Goal: Transaction & Acquisition: Purchase product/service

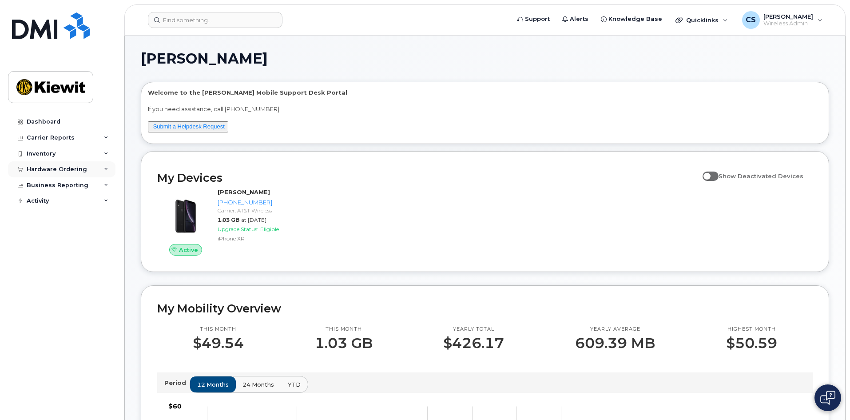
click at [66, 169] on div "Hardware Ordering" at bounding box center [57, 169] width 60 height 7
click at [55, 200] on link "Orders" at bounding box center [70, 202] width 92 height 17
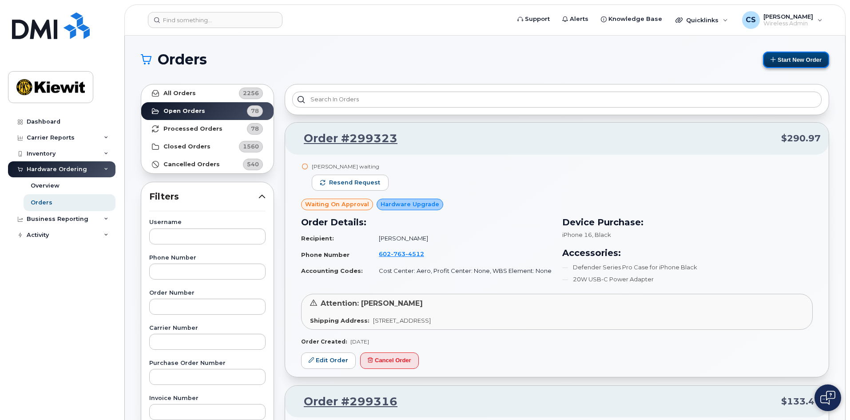
click at [791, 61] on button "Start New Order" at bounding box center [796, 60] width 66 height 16
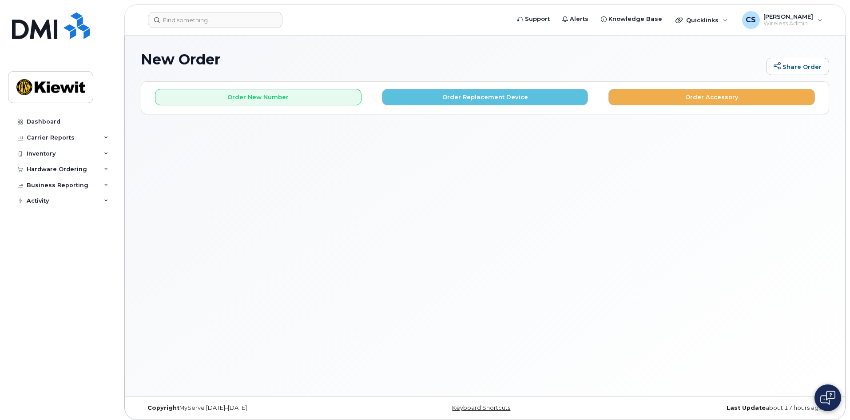
click at [477, 88] on div "Order New Number Order Replacement Device Order Accessory" at bounding box center [485, 94] width 688 height 24
click at [486, 95] on button "Order Replacement Device" at bounding box center [485, 97] width 207 height 16
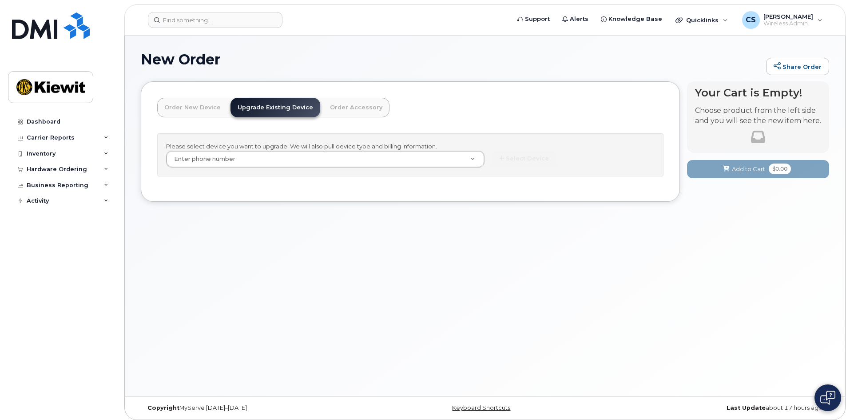
click at [292, 150] on div "Please select device you want to upgrade. We will also pull device type and bil…" at bounding box center [410, 154] width 506 height 43
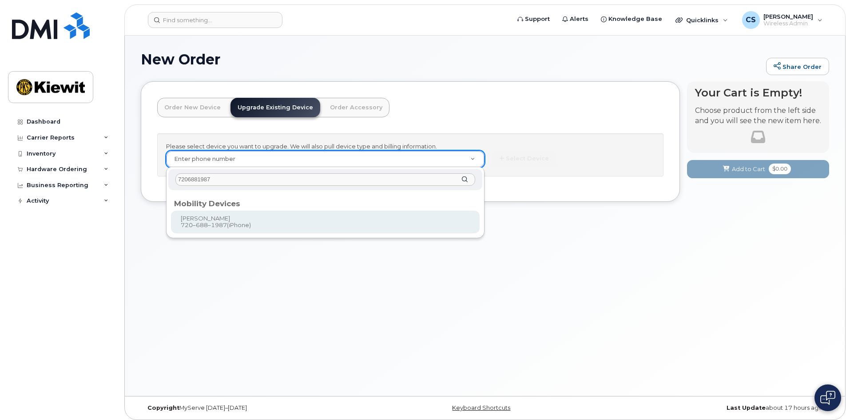
type input "7206881987"
type input "1171690"
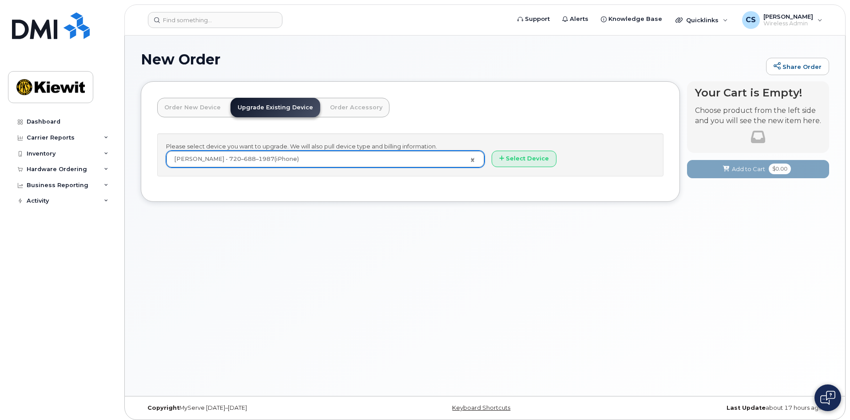
scroll to position [4, 0]
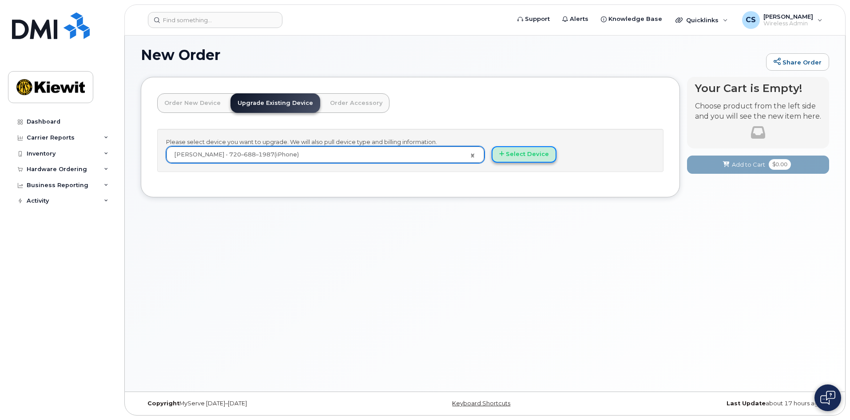
click at [517, 154] on button "Select Device" at bounding box center [524, 154] width 65 height 16
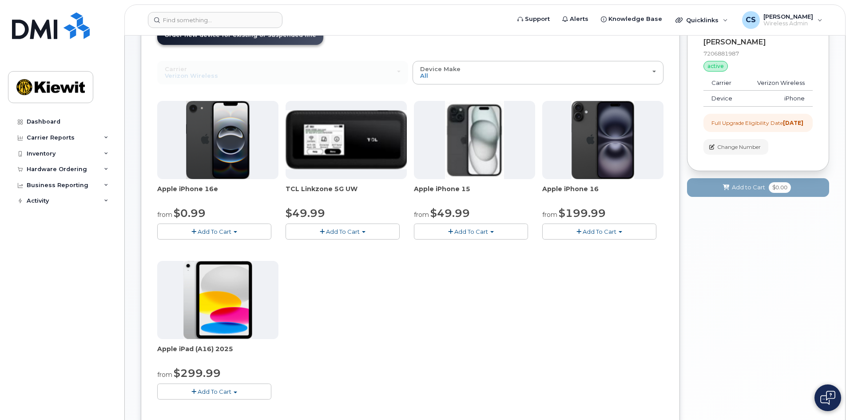
scroll to position [93, 0]
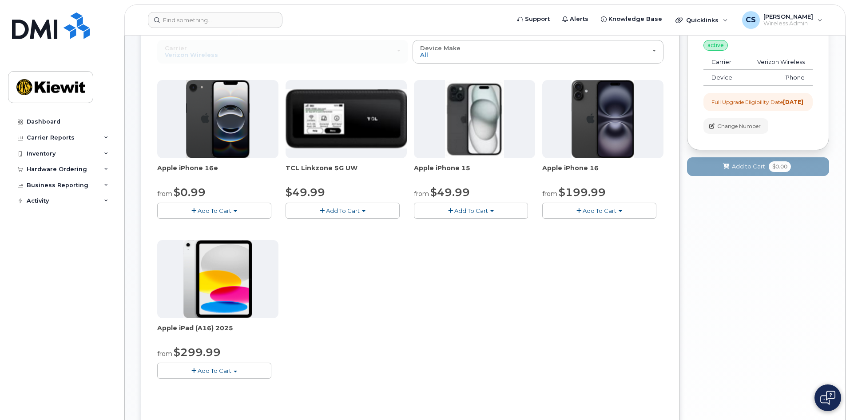
click at [468, 211] on span "Add To Cart" at bounding box center [471, 210] width 34 height 7
click at [468, 224] on link "$49.99 - 2 Year Upgrade (128GB)" at bounding box center [473, 227] width 115 height 11
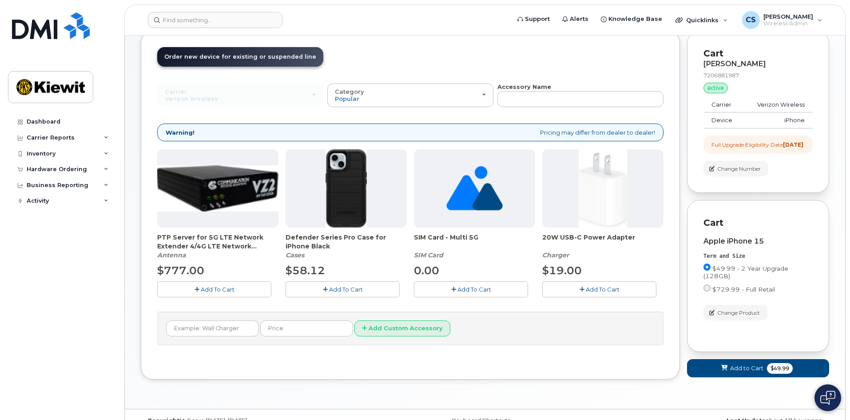
scroll to position [31, 0]
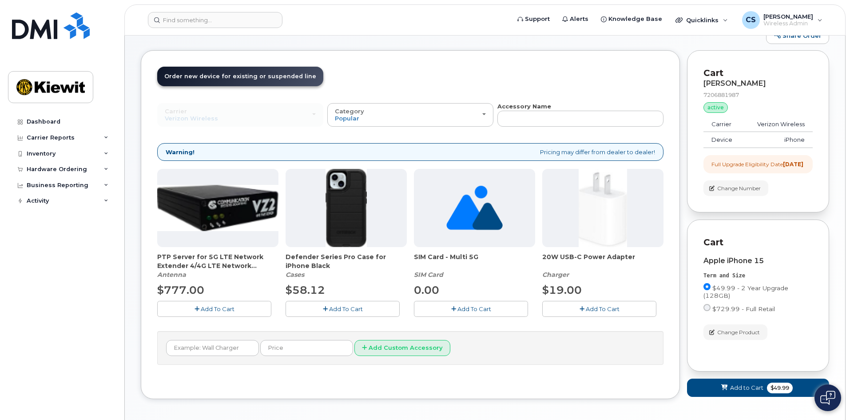
click at [341, 310] on span "Add To Cart" at bounding box center [346, 308] width 34 height 7
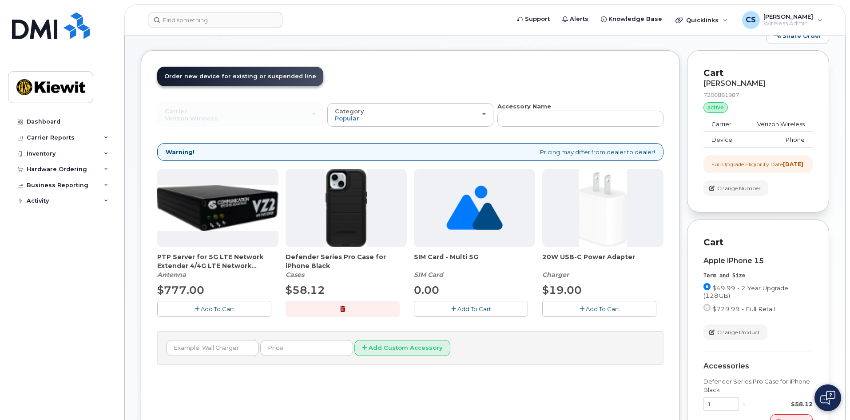
click at [593, 307] on span "Add To Cart" at bounding box center [603, 308] width 34 height 7
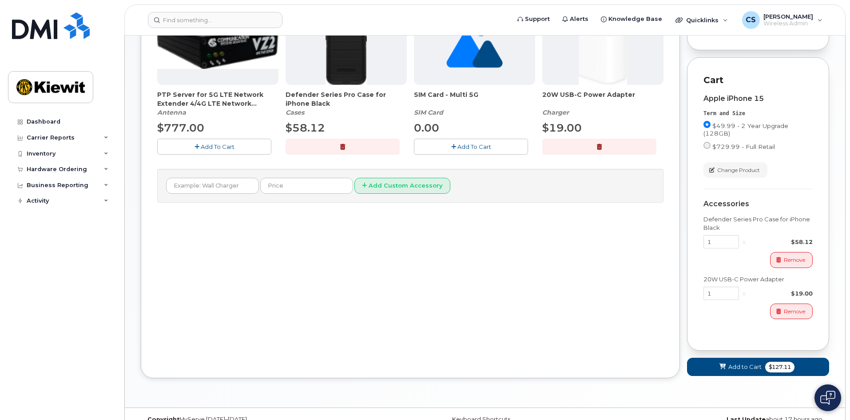
scroll to position [209, 0]
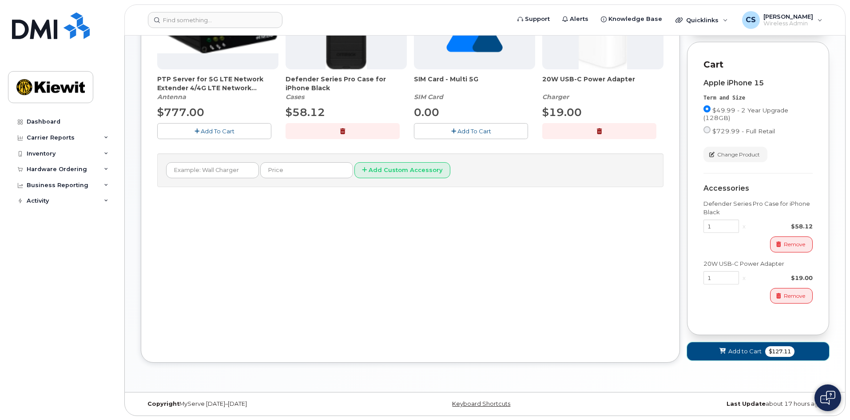
click at [766, 357] on span "$127.11" at bounding box center [779, 351] width 29 height 11
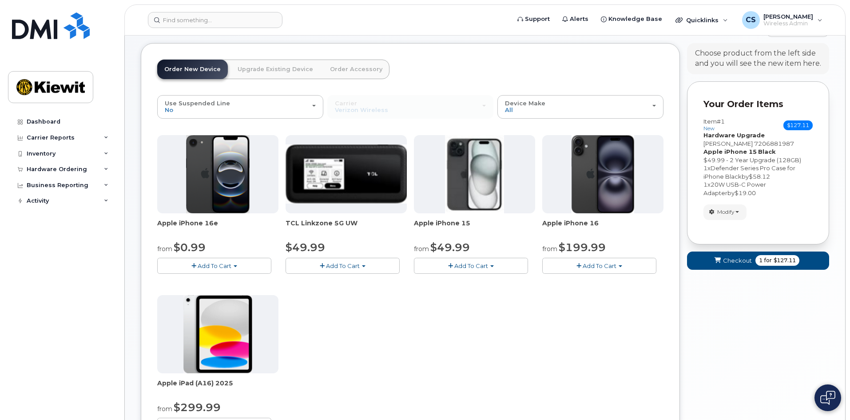
scroll to position [36, 0]
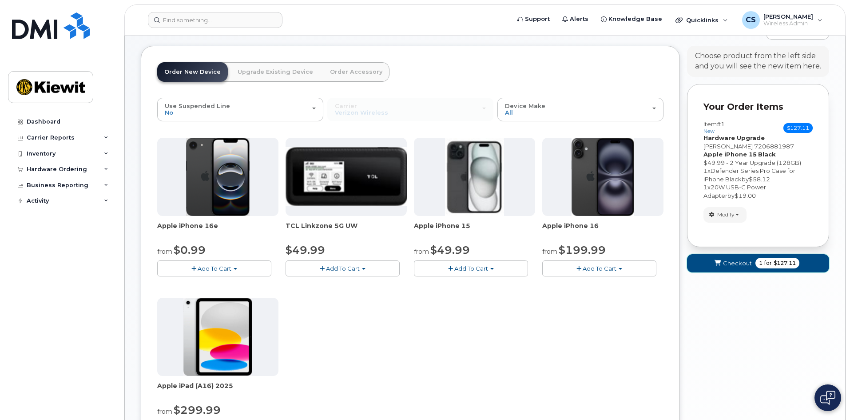
click at [764, 262] on span "for" at bounding box center [768, 263] width 11 height 8
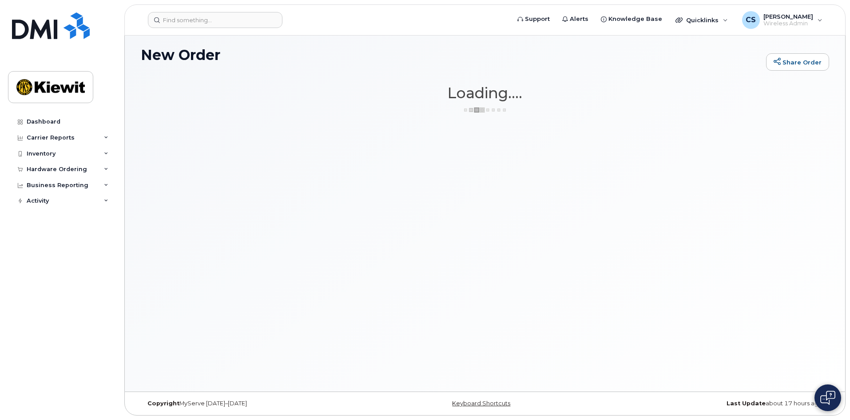
scroll to position [4, 0]
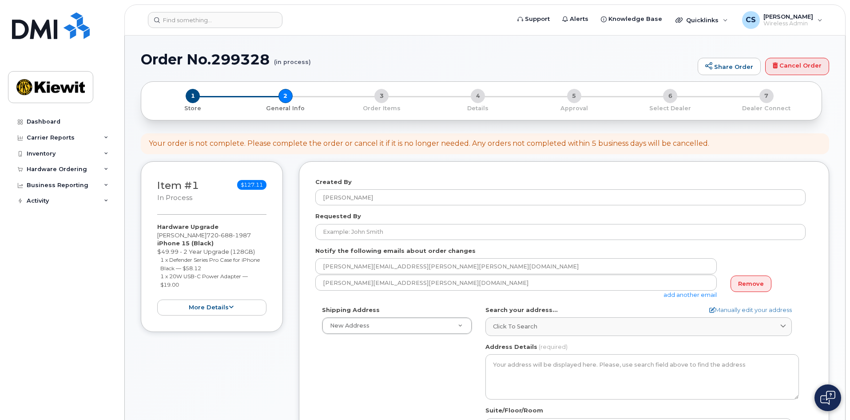
click at [425, 300] on form "Created By [PERSON_NAME] Requested By Notify the following emails about order c…" at bounding box center [563, 355] width 497 height 355
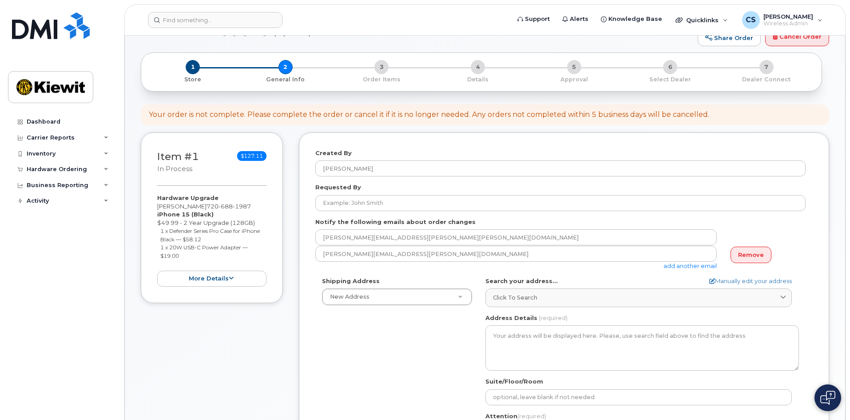
scroll to position [44, 0]
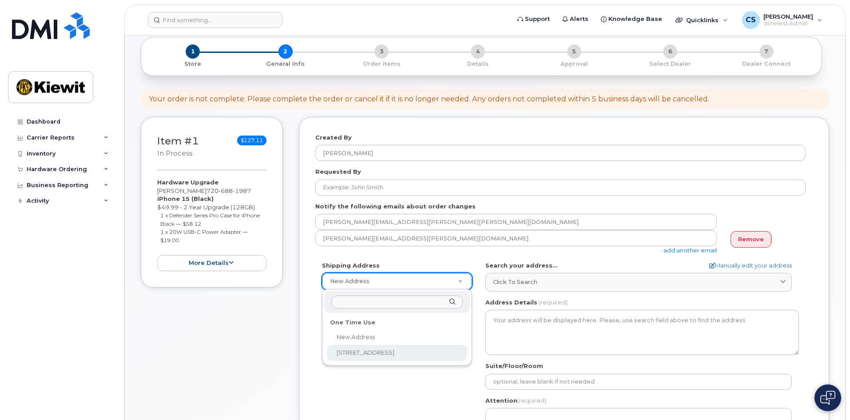
select select "5354 E Loop 820 S"
type textarea "5354 E Loop 820 S FORT WORTH TX 76119-6539 UNITED STATES"
type input "[PERSON_NAME]"
type input "8176733203"
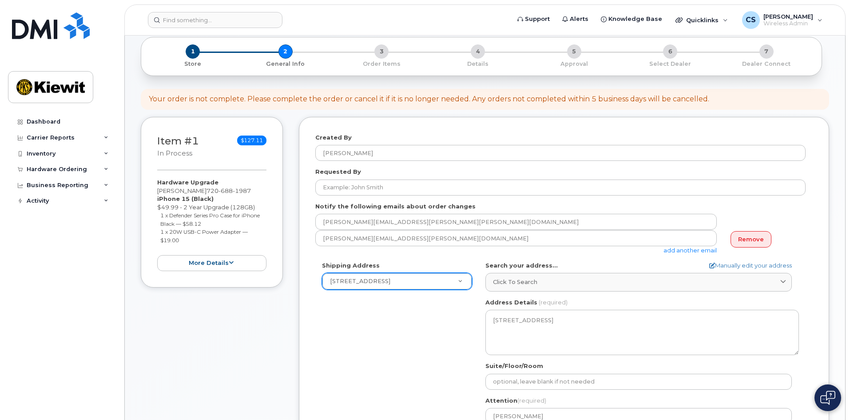
click at [373, 361] on div "Shipping Address 5354 E Loop 820 S New Address 5354 E Loop 820 S TX Fort Worth …" at bounding box center [560, 363] width 490 height 204
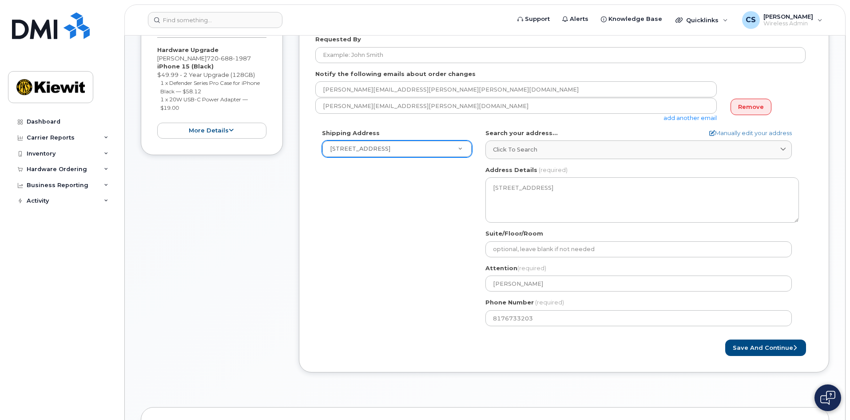
scroll to position [178, 0]
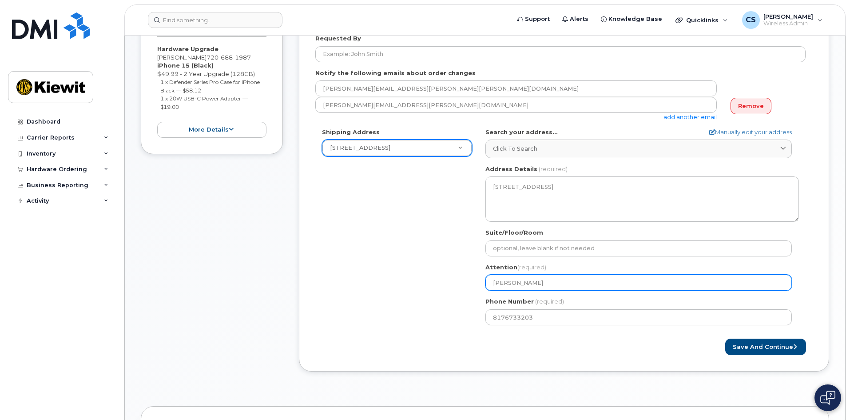
drag, startPoint x: 558, startPoint y: 284, endPoint x: 398, endPoint y: 282, distance: 160.8
click at [398, 282] on div "Shipping Address 5354 E Loop 820 S New Address 5354 E Loop 820 S TX Fort Worth …" at bounding box center [560, 230] width 490 height 204
select select
type input "M"
select select
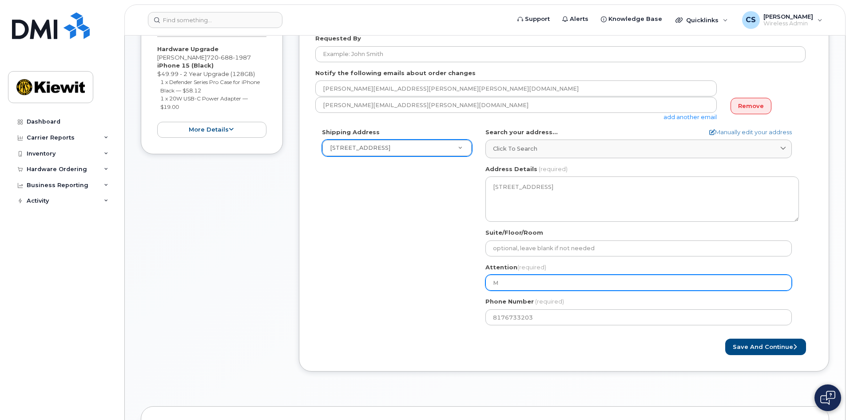
type input "Mo"
select select
type input "Mor"
select select
type input "Morg"
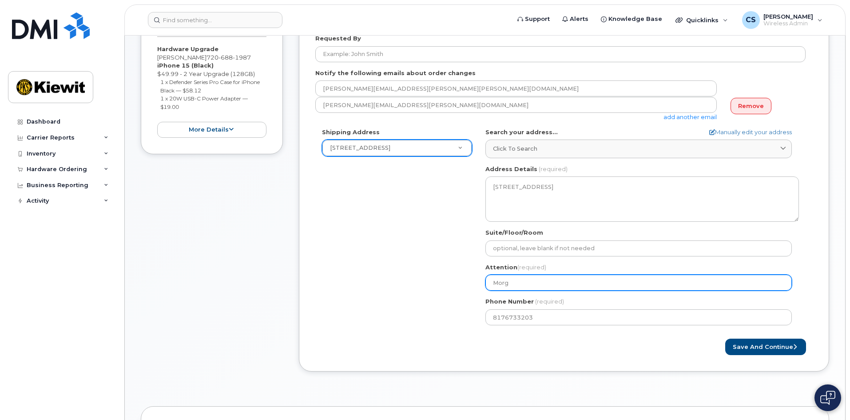
select select
type input "Morga"
select select
type input "Morgan"
select select
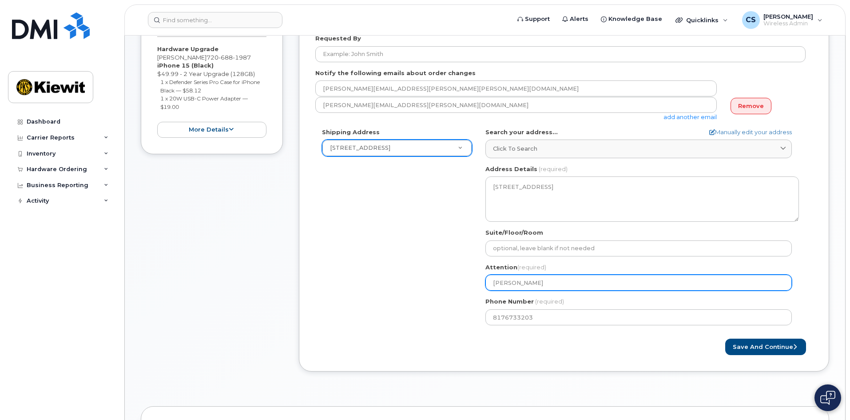
type input "Morgan H"
select select
type input "Morgan Ho"
select select
type input "Morgan How"
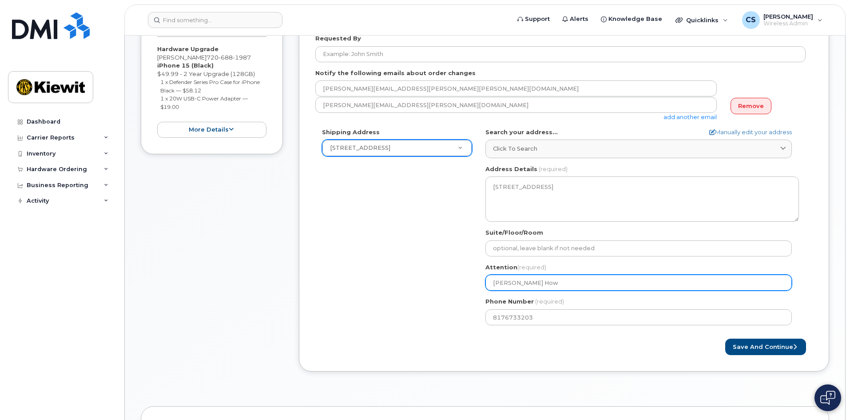
select select
type input "Morgan Howe"
select select
type input "Morgan Howel"
select select
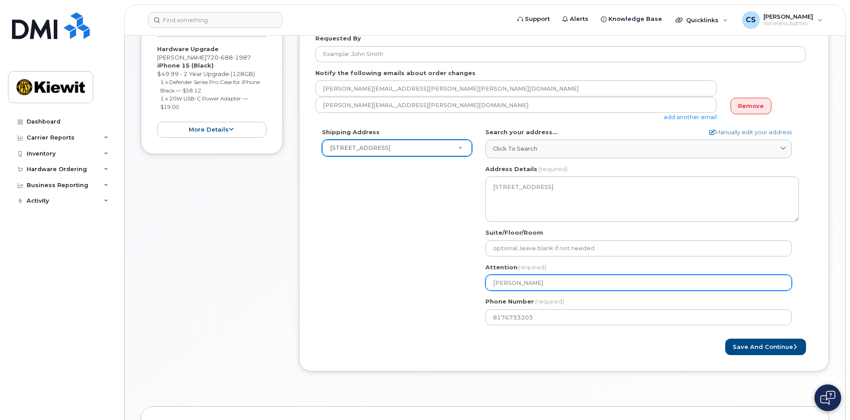
type input "[PERSON_NAME]"
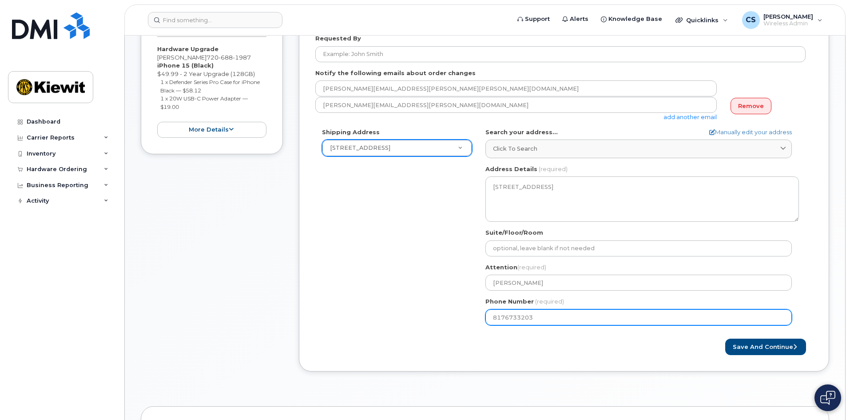
select select
type input "720688198"
select select
type input "7206881987"
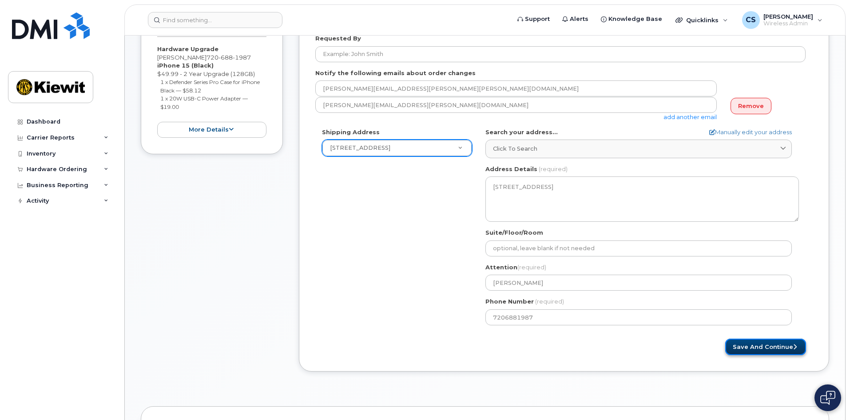
click at [779, 346] on button "Save and Continue" at bounding box center [765, 346] width 81 height 16
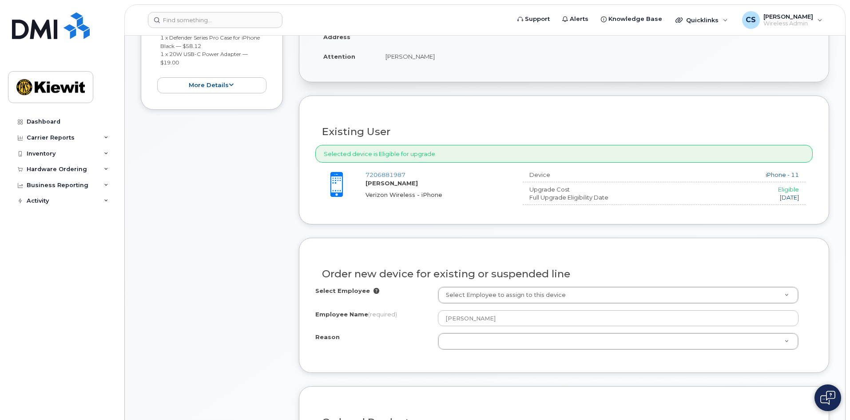
scroll to position [266, 0]
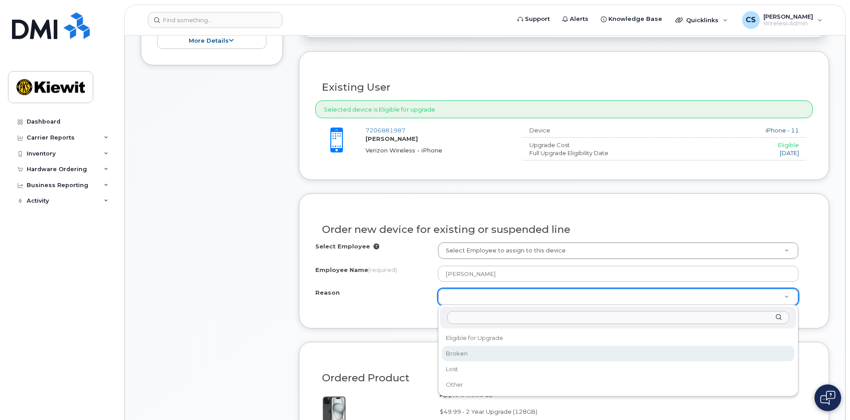
select select "broken"
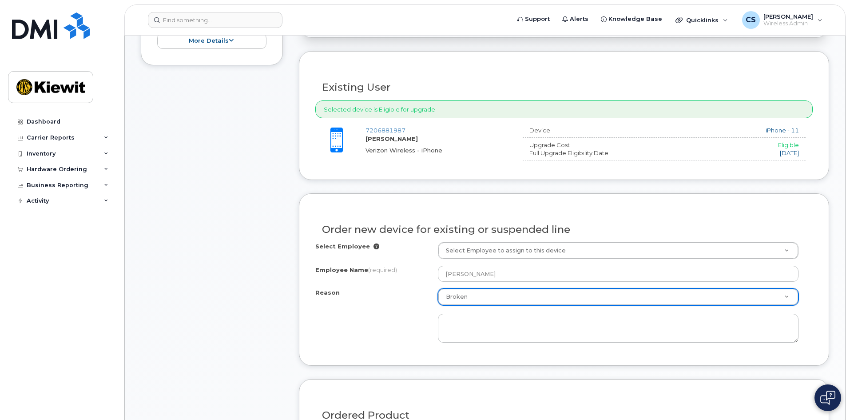
click at [278, 350] on div "Item #1 in process $127.11 Hardware Upgrade MORGAN HOWELL 720 688 1987 iPhone 1…" at bounding box center [212, 321] width 142 height 852
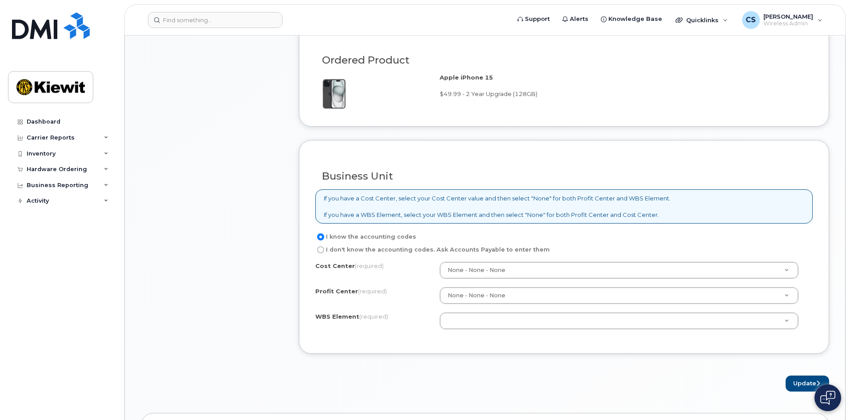
scroll to position [622, 0]
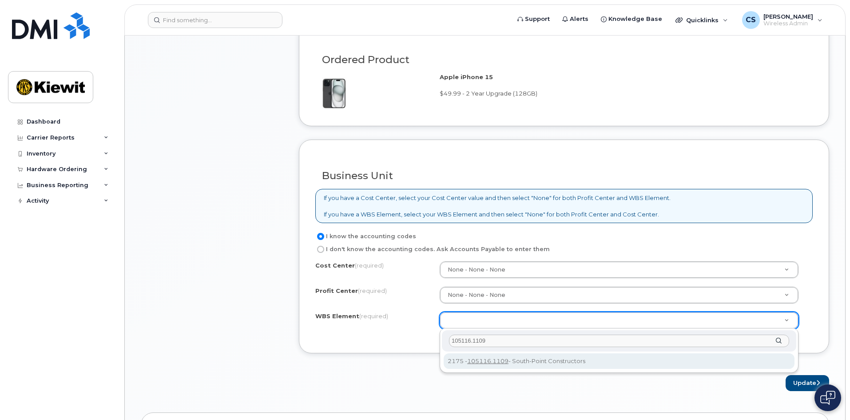
type input "105116.1109"
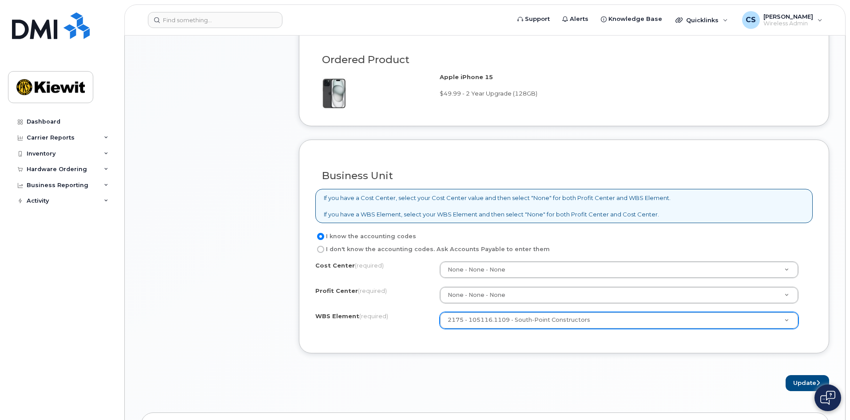
click at [500, 364] on form "Existing User Additional cost to upgrading the device $0.00 Selected device is …" at bounding box center [564, 43] width 530 height 695
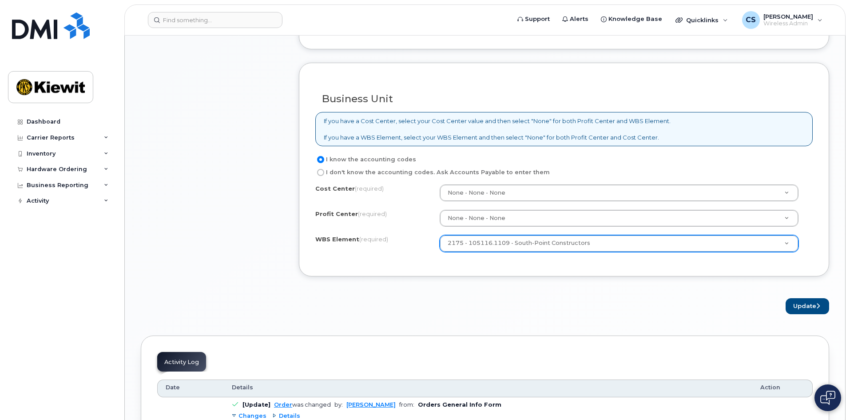
scroll to position [711, 0]
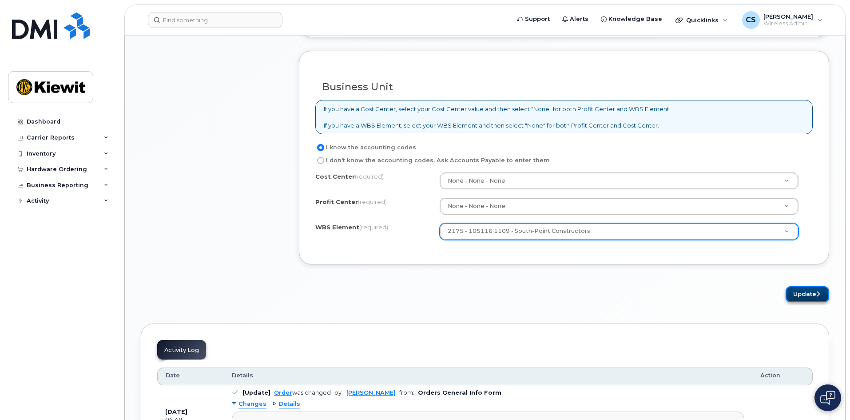
click at [812, 292] on button "Update" at bounding box center [808, 294] width 44 height 16
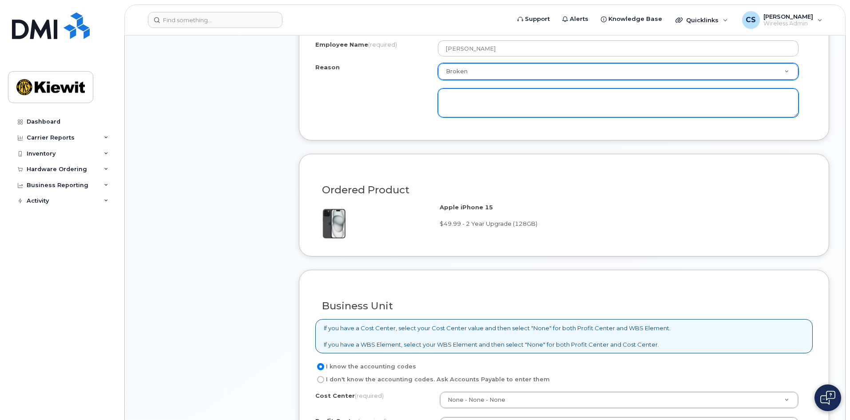
scroll to position [314, 0]
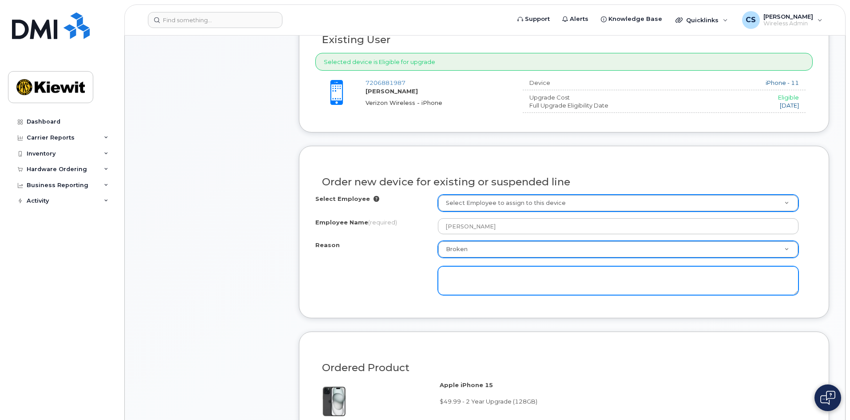
click at [465, 271] on textarea at bounding box center [618, 280] width 361 height 29
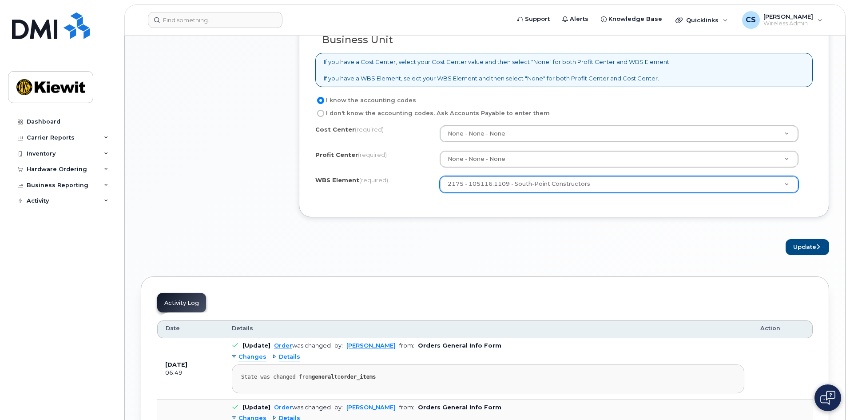
scroll to position [758, 0]
type textarea "Cracked, button and battery issues"
click at [804, 243] on button "Update" at bounding box center [808, 247] width 44 height 16
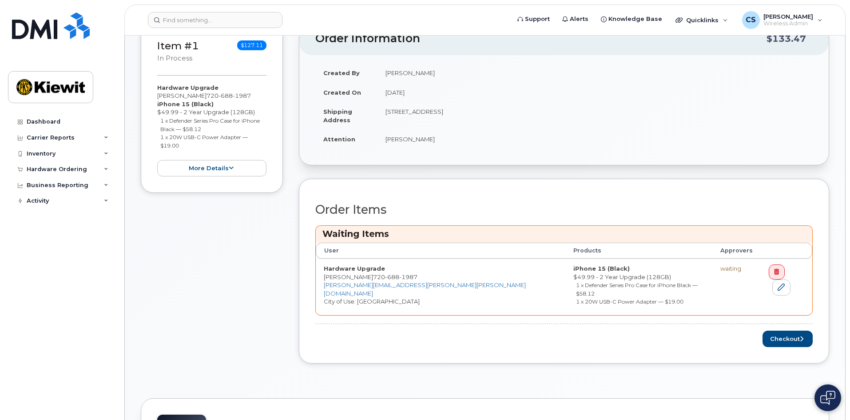
scroll to position [178, 0]
click at [776, 330] on button "Checkout" at bounding box center [788, 338] width 50 height 16
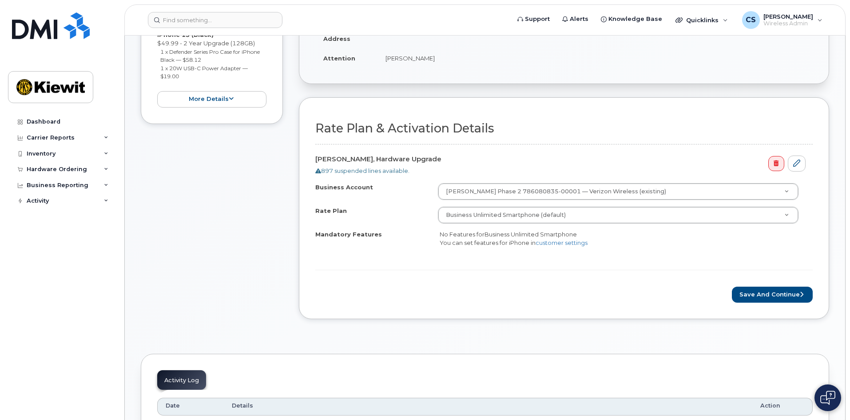
scroll to position [266, 0]
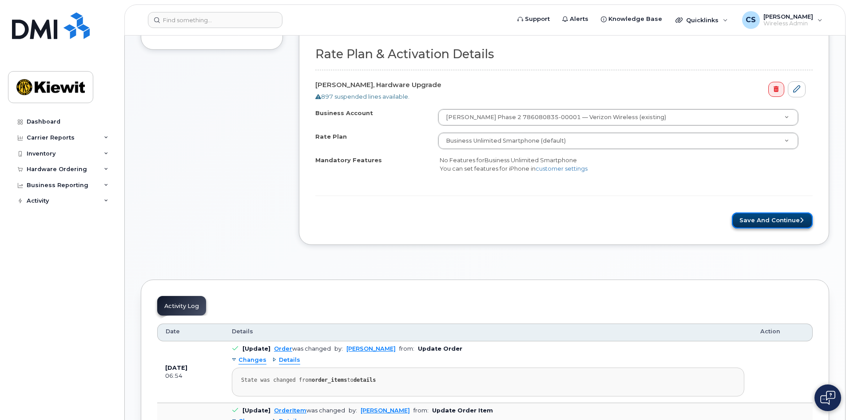
click at [775, 218] on button "Save and Continue" at bounding box center [772, 220] width 81 height 16
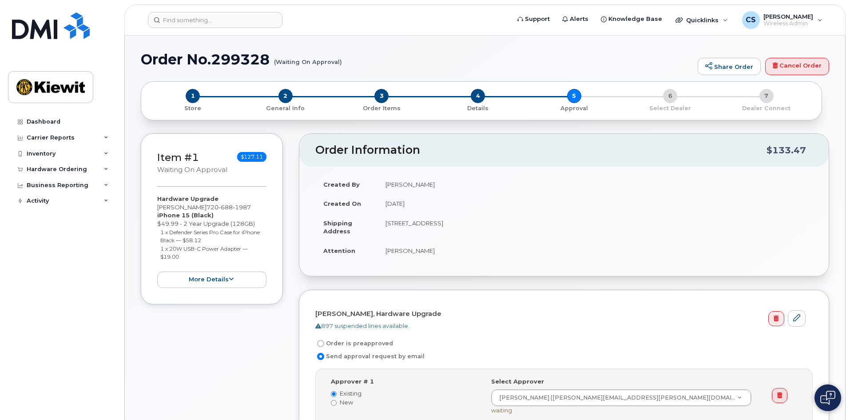
scroll to position [266, 0]
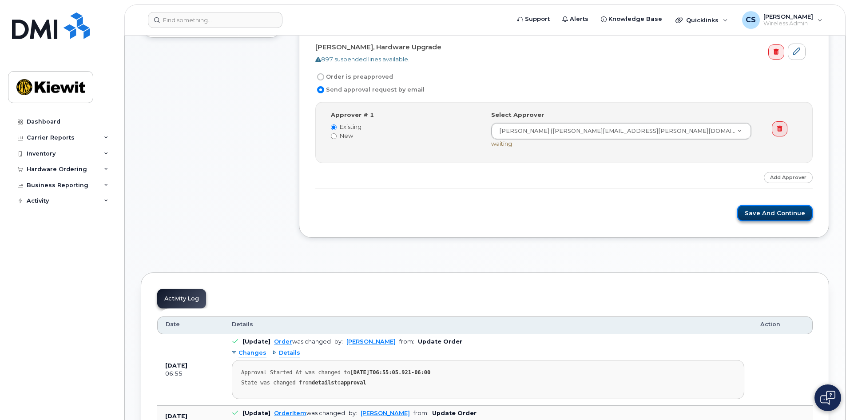
click at [778, 213] on button "Save and Continue" at bounding box center [775, 213] width 76 height 16
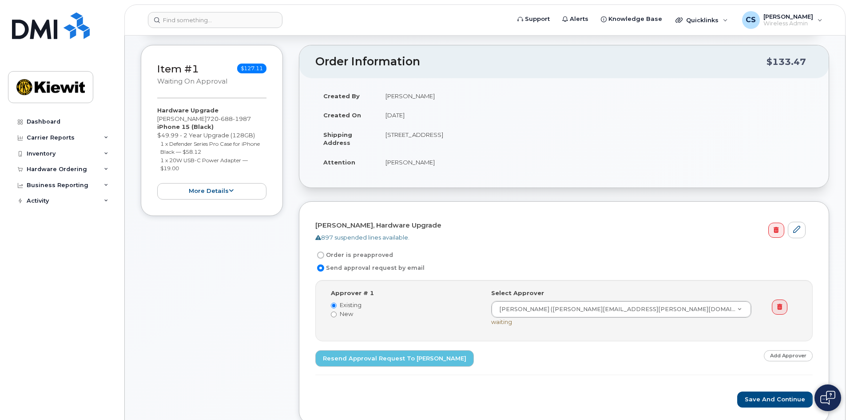
scroll to position [89, 0]
